Goal: Task Accomplishment & Management: Manage account settings

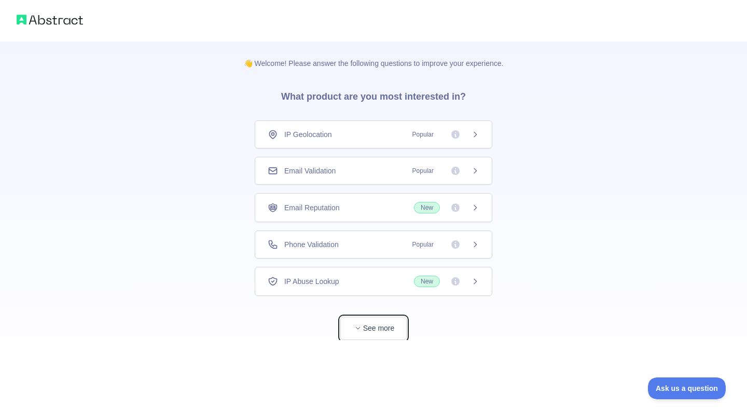
click at [355, 325] on icon "button" at bounding box center [358, 328] width 6 height 6
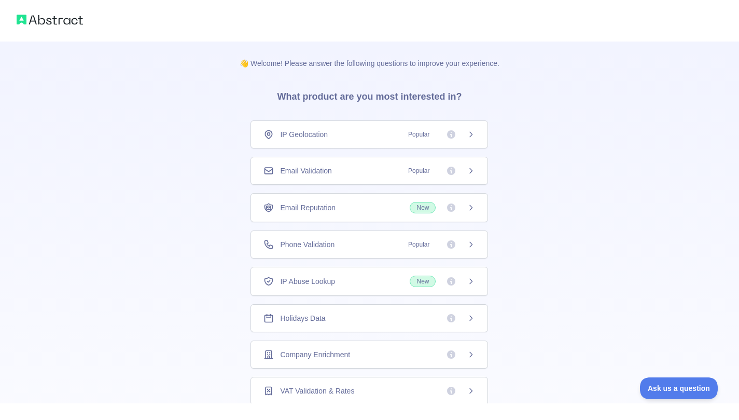
click at [331, 166] on div "Email Validation Popular" at bounding box center [369, 170] width 212 height 10
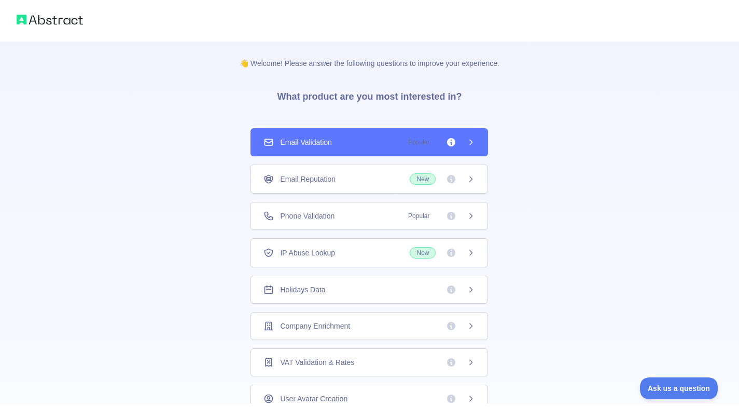
scroll to position [40, 0]
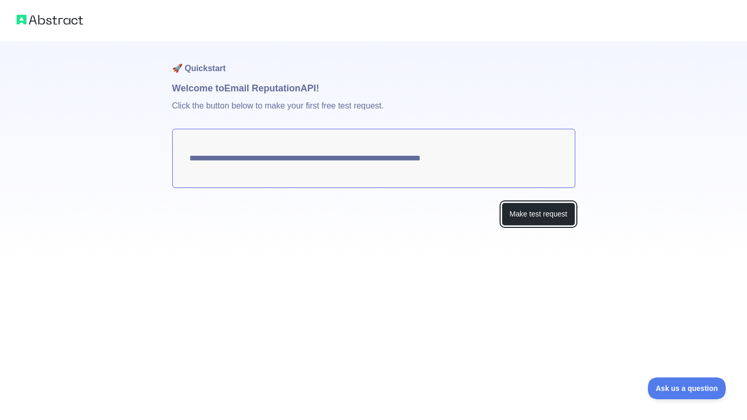
click at [530, 209] on button "Make test request" at bounding box center [538, 213] width 73 height 23
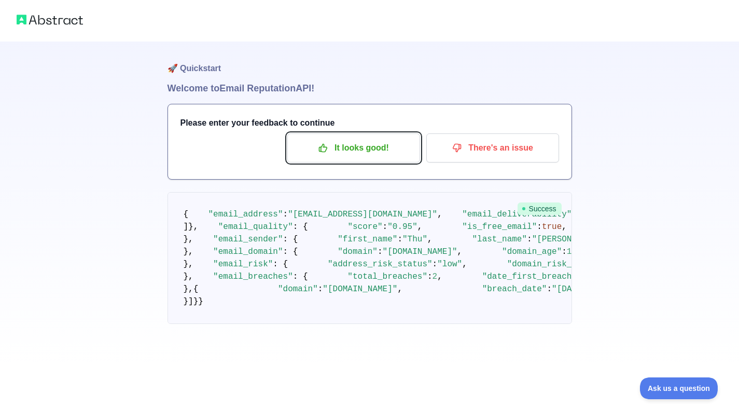
click at [345, 144] on p "It looks good!" at bounding box center [353, 148] width 117 height 18
click at [345, 146] on p "It looks good!" at bounding box center [353, 148] width 117 height 18
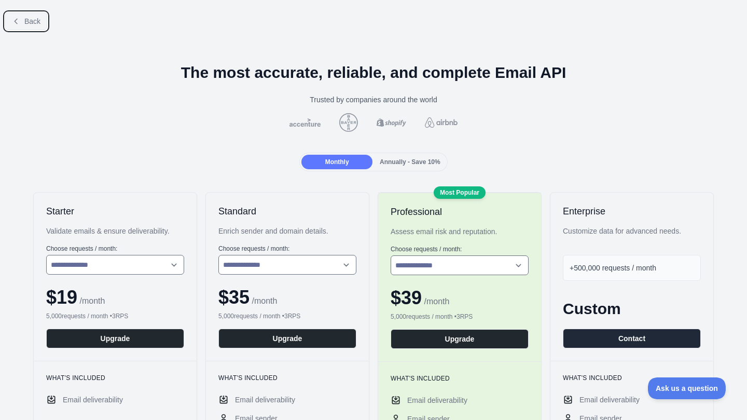
click at [33, 23] on span "Back" at bounding box center [32, 21] width 16 height 8
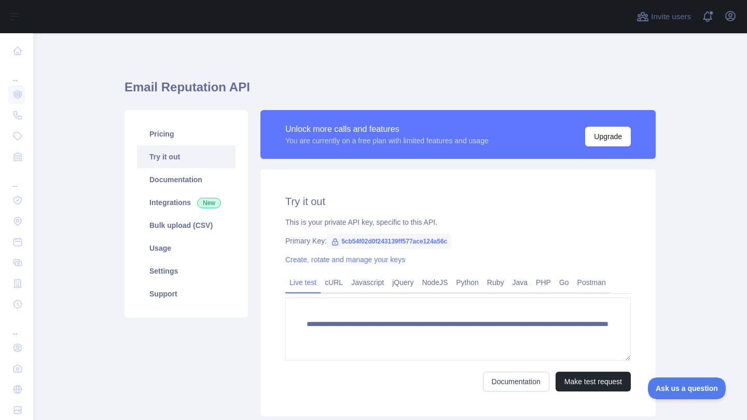
click at [379, 244] on span "5cb54f02d0f243139ff577ace124a56c" at bounding box center [389, 241] width 124 height 16
click at [352, 239] on span "5cb54f02d0f243139ff577ace124a56c" at bounding box center [389, 241] width 124 height 16
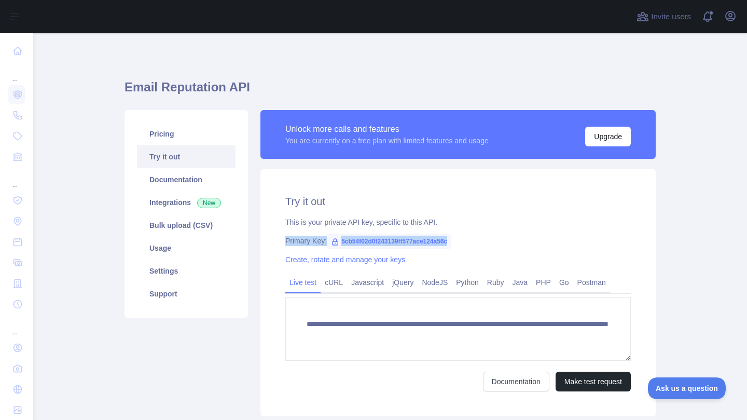
click at [352, 239] on span "5cb54f02d0f243139ff577ace124a56c" at bounding box center [389, 241] width 124 height 16
drag, startPoint x: 352, startPoint y: 239, endPoint x: 360, endPoint y: 241, distance: 8.1
click at [360, 241] on span "5cb54f02d0f243139ff577ace124a56c" at bounding box center [389, 241] width 124 height 16
drag, startPoint x: 360, startPoint y: 241, endPoint x: 485, endPoint y: 249, distance: 125.3
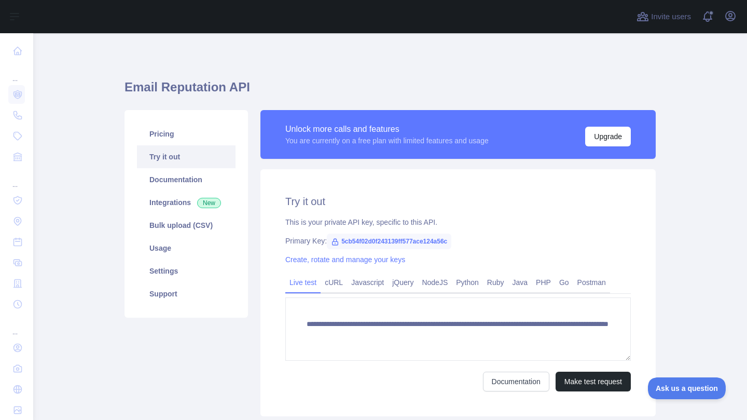
click at [485, 249] on div "**********" at bounding box center [457, 292] width 395 height 247
click at [425, 242] on span "5cb54f02d0f243139ff577ace124a56c" at bounding box center [389, 241] width 124 height 16
copy span "5cb54f02d0f243139ff577ace124a56c"
click at [192, 176] on link "Documentation" at bounding box center [186, 179] width 99 height 23
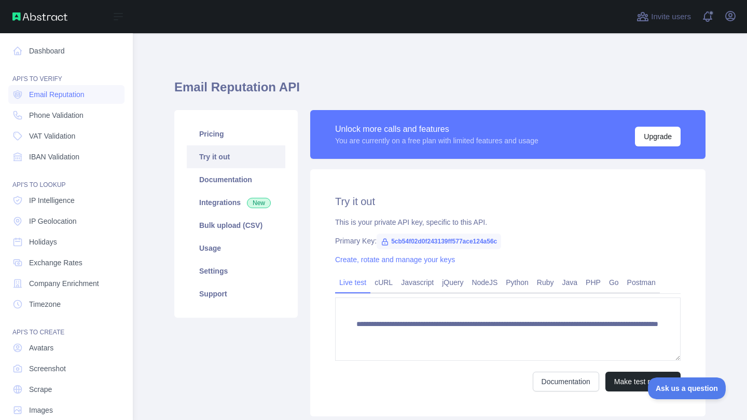
click at [53, 41] on nav "Dashboard API'S TO VERIFY Email Reputation Phone Validation VAT Validation IBAN…" at bounding box center [66, 226] width 116 height 386
click at [55, 50] on link "Dashboard" at bounding box center [66, 50] width 116 height 19
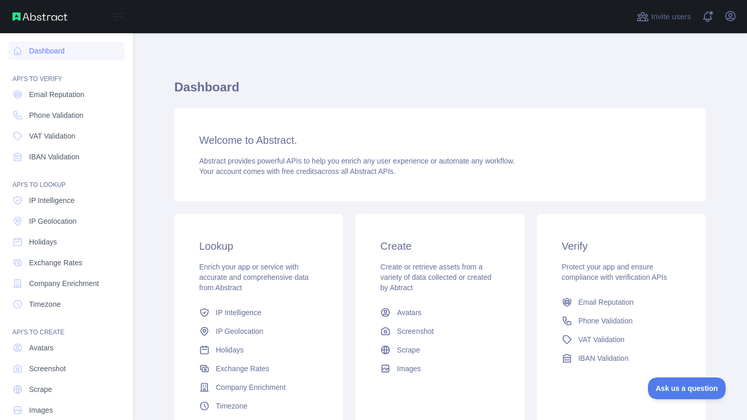
click at [46, 95] on span "Email Reputation" at bounding box center [56, 94] width 55 height 10
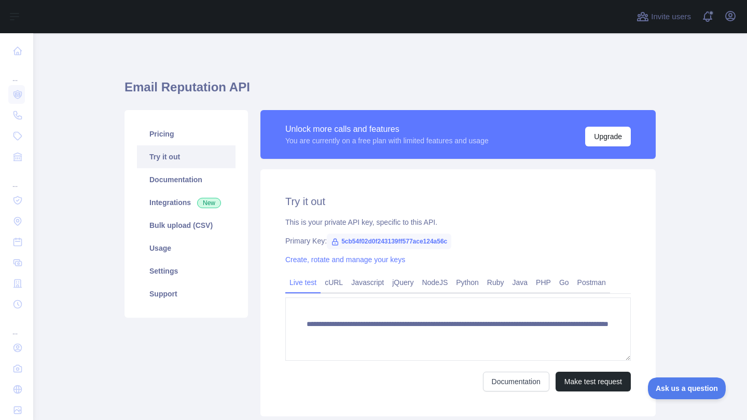
click at [158, 180] on link "Documentation" at bounding box center [186, 179] width 99 height 23
click at [166, 294] on link "Support" at bounding box center [186, 293] width 99 height 23
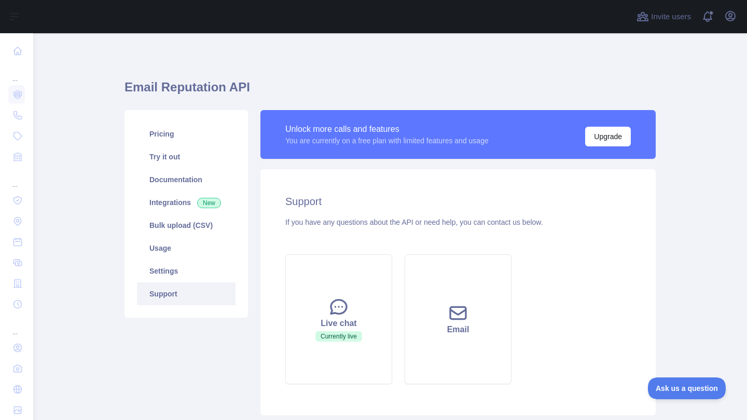
click at [168, 273] on link "Settings" at bounding box center [186, 270] width 99 height 23
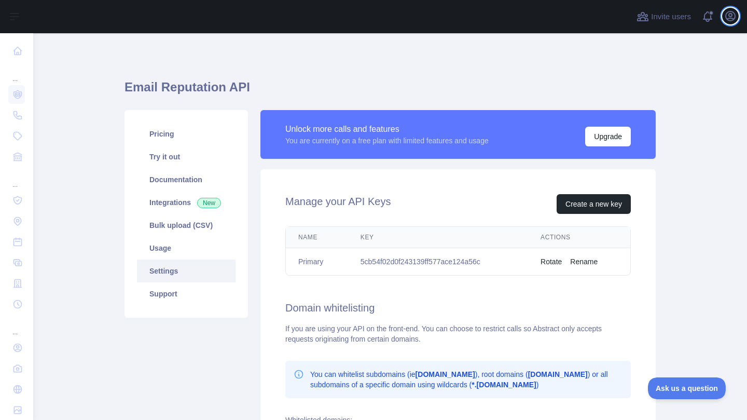
click at [736, 12] on icon "button" at bounding box center [730, 16] width 12 height 12
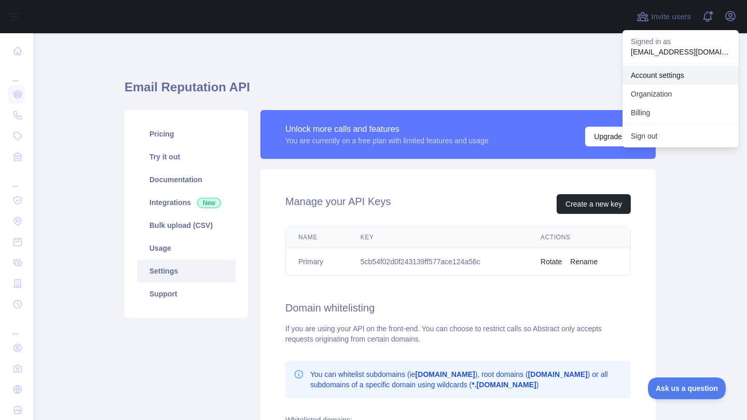
click at [655, 79] on link "Account settings" at bounding box center [680, 75] width 116 height 19
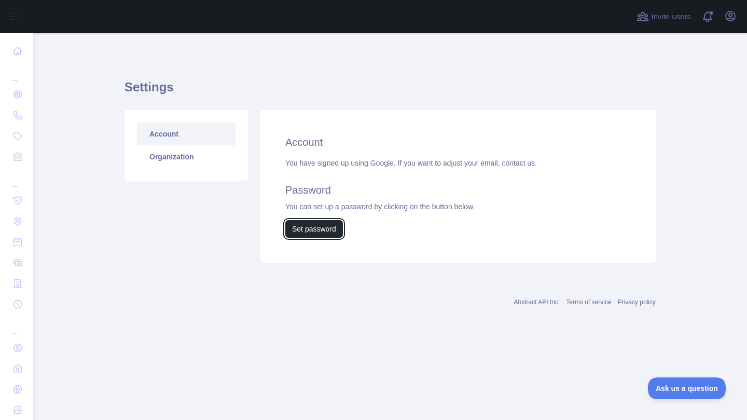
click at [314, 226] on button "Set password" at bounding box center [314, 229] width 58 height 18
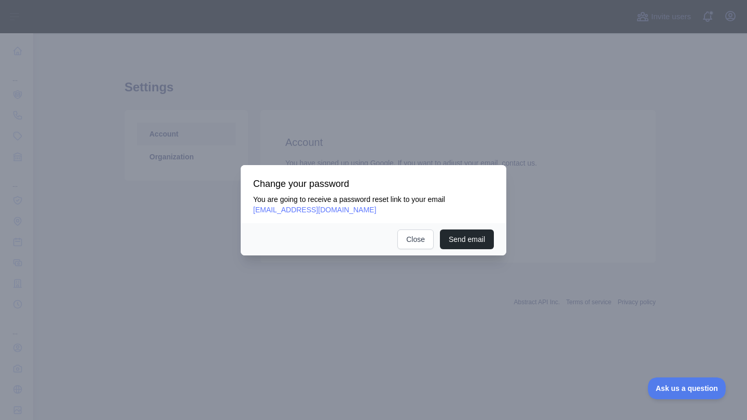
click at [471, 234] on button "Send email" at bounding box center [467, 239] width 54 height 20
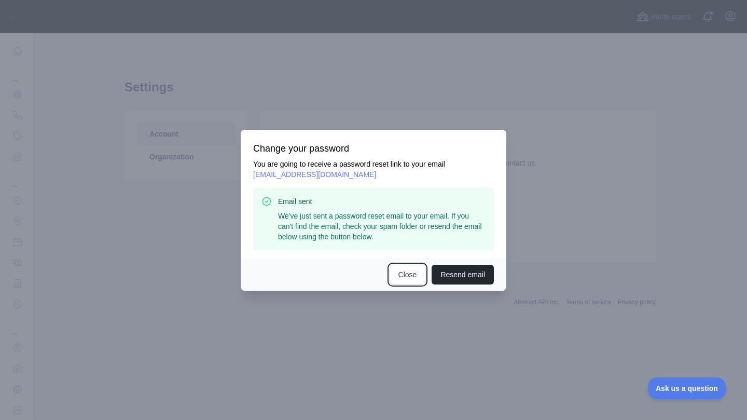
click at [419, 277] on button "Close" at bounding box center [407, 275] width 36 height 20
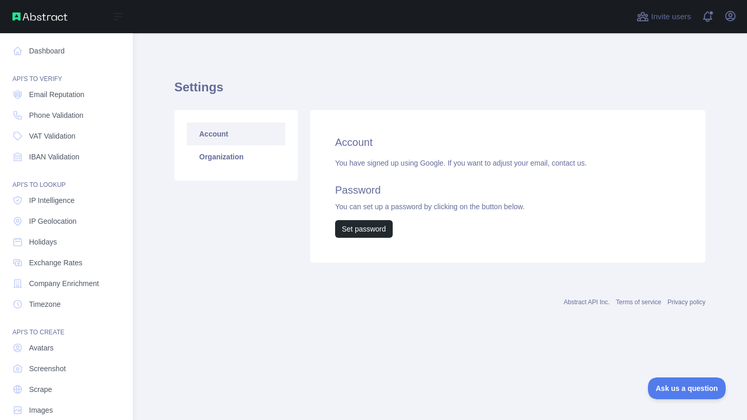
click at [52, 55] on link "Dashboard" at bounding box center [66, 50] width 116 height 19
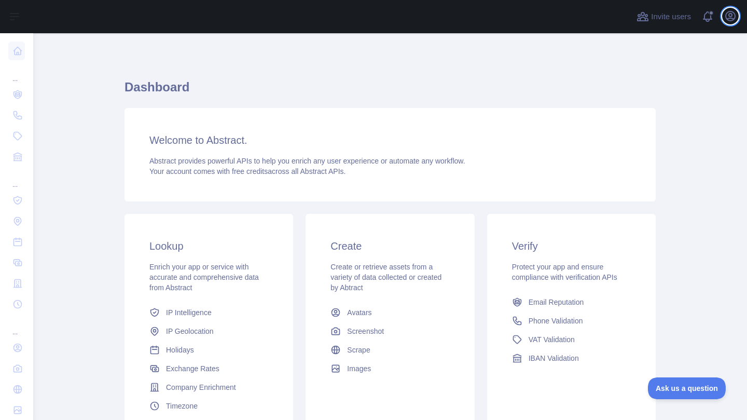
click at [730, 16] on icon "button" at bounding box center [730, 16] width 12 height 12
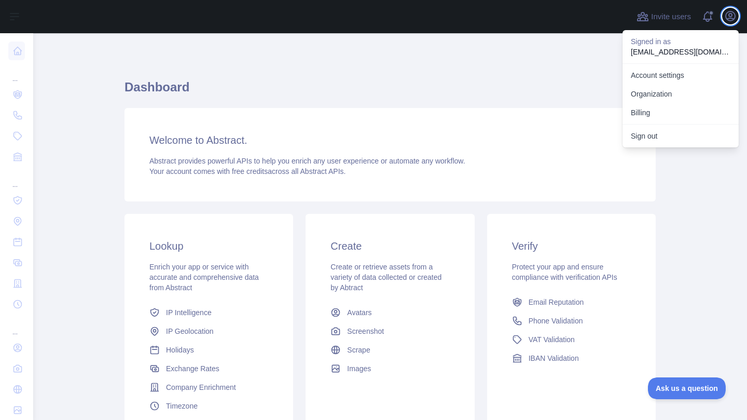
click at [734, 18] on icon "button" at bounding box center [730, 16] width 12 height 12
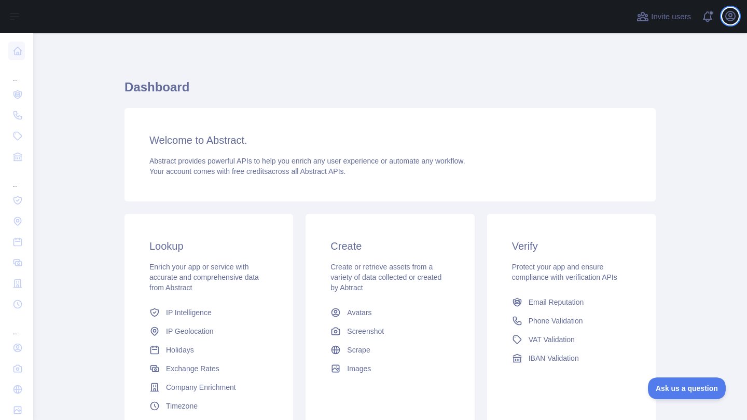
click at [734, 18] on icon "button" at bounding box center [730, 16] width 12 height 12
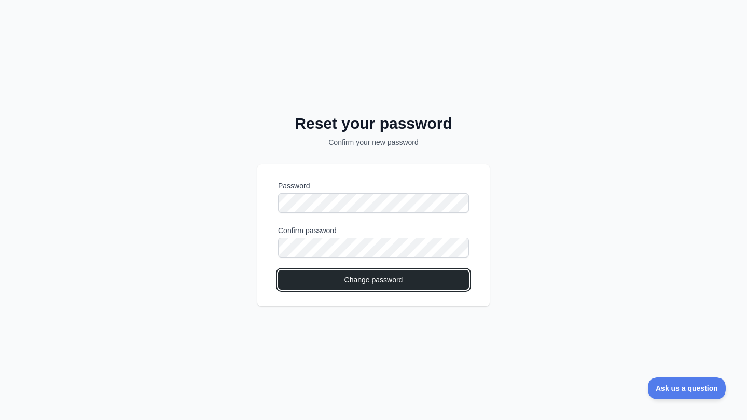
click at [324, 273] on button "Change password" at bounding box center [373, 280] width 191 height 20
